Goal: Task Accomplishment & Management: Use online tool/utility

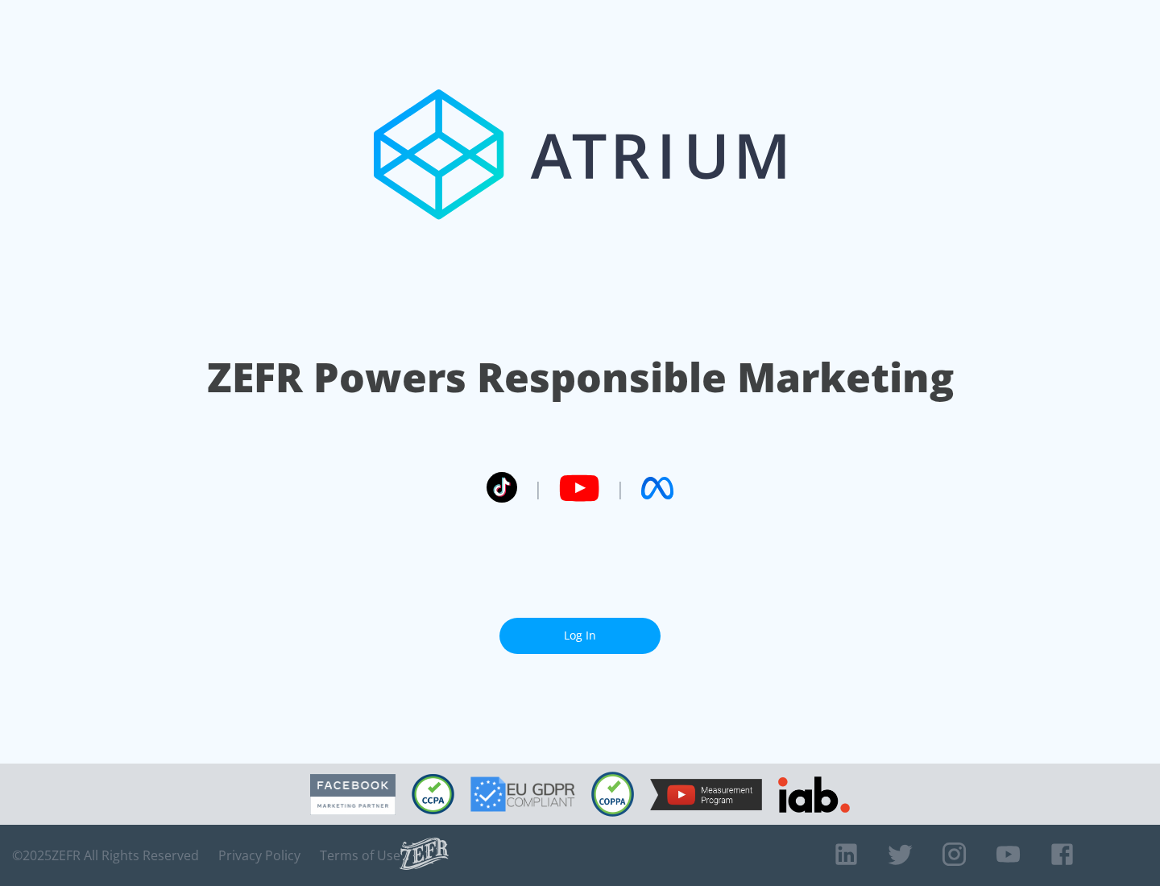
click at [580, 629] on link "Log In" at bounding box center [580, 636] width 161 height 36
